Goal: Task Accomplishment & Management: Manage account settings

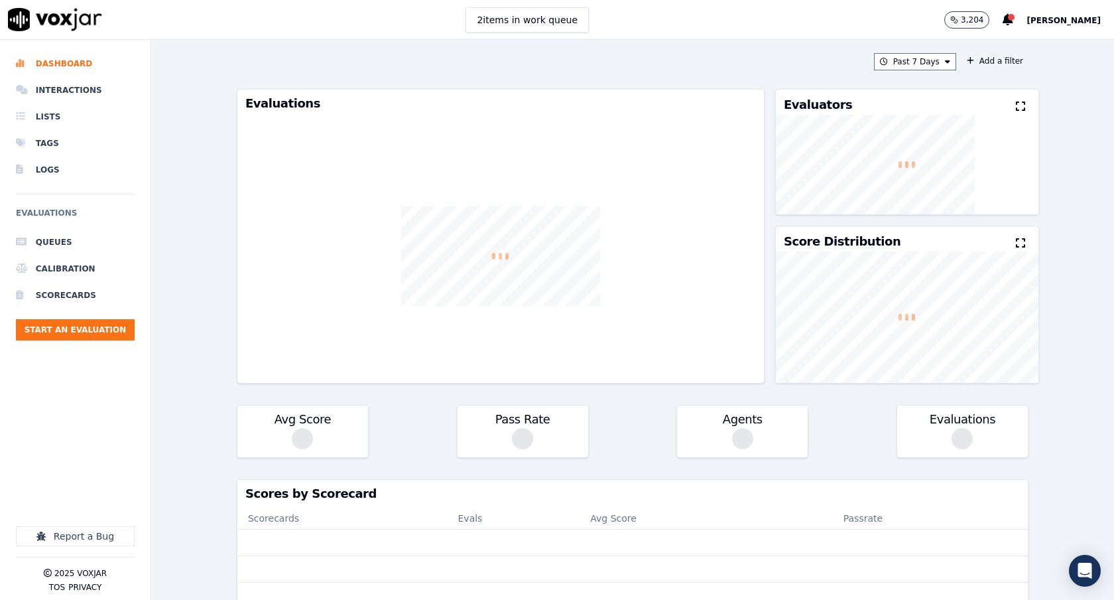
click at [1079, 17] on span "[PERSON_NAME]" at bounding box center [1064, 20] width 74 height 9
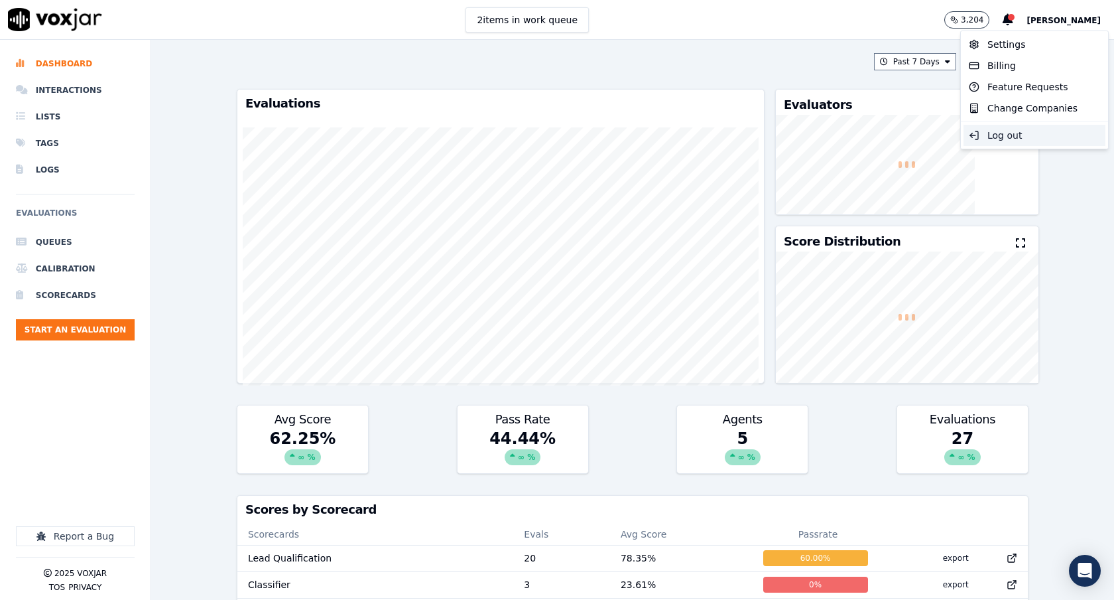
click at [1027, 128] on div "Log out" at bounding box center [1035, 135] width 142 height 21
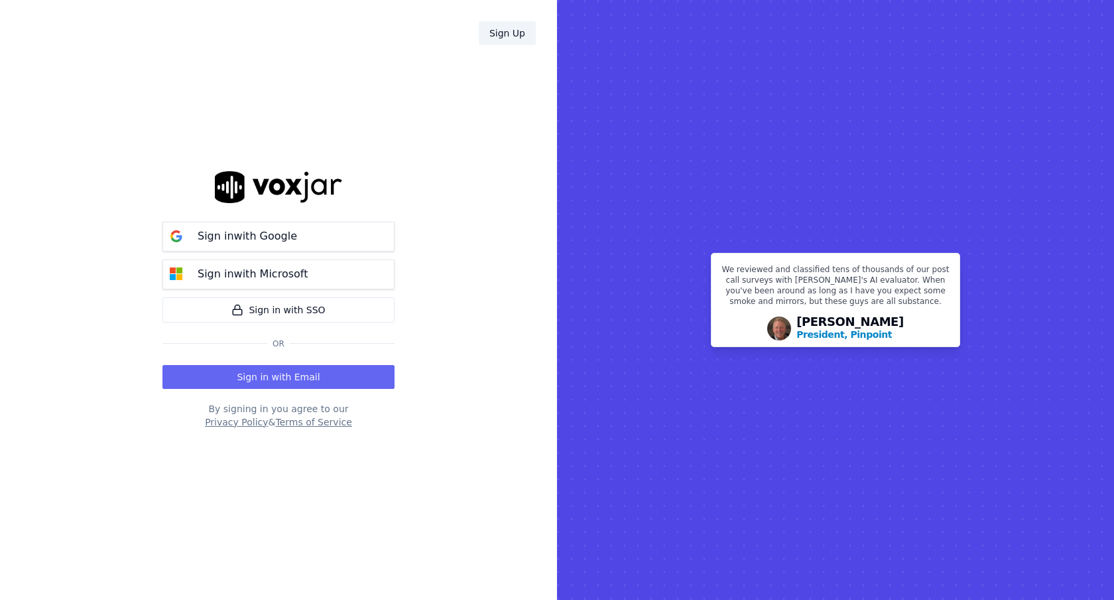
click at [511, 30] on link "Sign Up" at bounding box center [507, 33] width 57 height 24
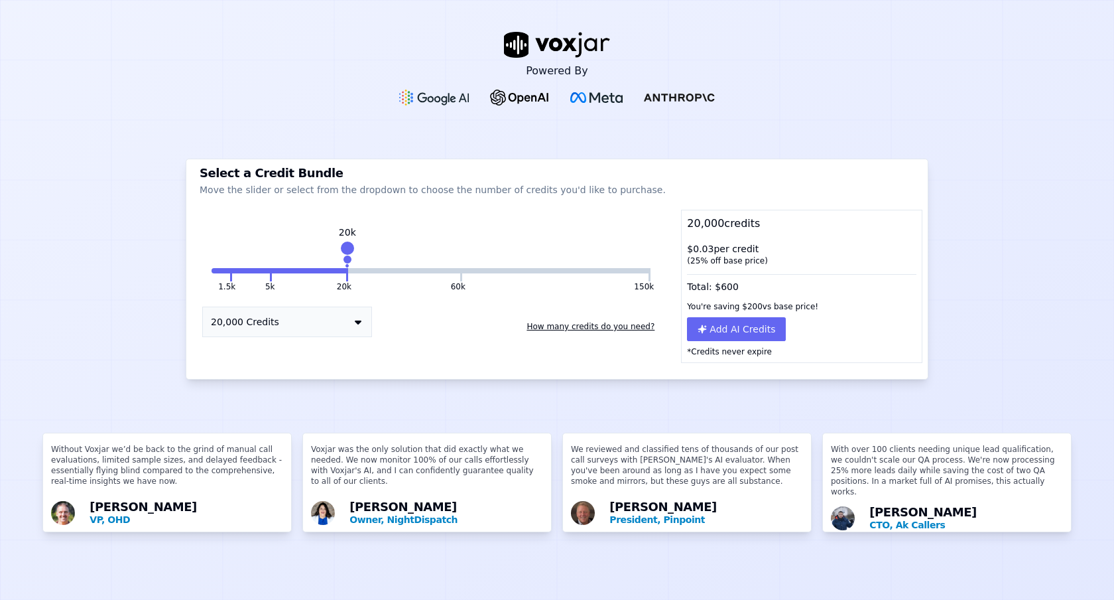
click at [1014, 138] on div "Powered By Select a Credit Bundle Move the slider or select from the dropdown t…" at bounding box center [557, 300] width 1114 height 600
